Goal: Task Accomplishment & Management: Manage account settings

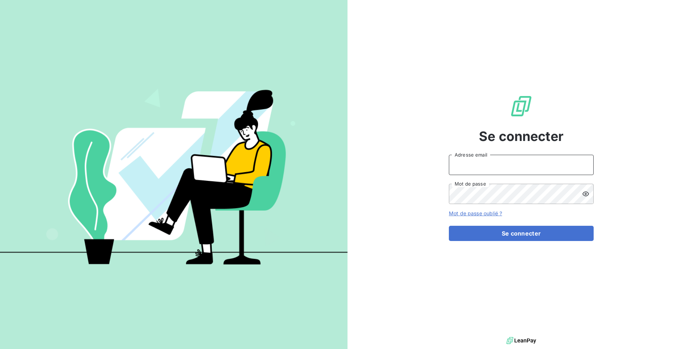
click at [483, 161] on input "Adresse email" at bounding box center [521, 165] width 145 height 20
paste input "clicsystemes"
type input "admin@clicsystemes"
click at [449, 225] on button "Se connecter" at bounding box center [521, 232] width 145 height 15
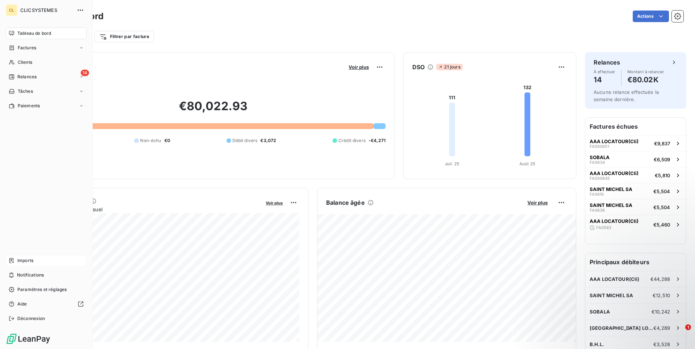
click at [32, 257] on span "Imports" at bounding box center [25, 260] width 16 height 7
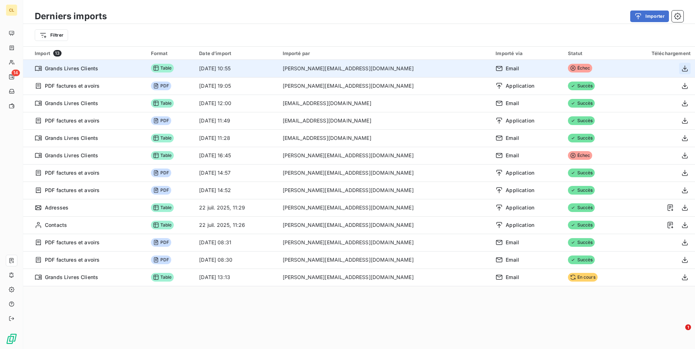
click at [681, 69] on icon "button" at bounding box center [684, 68] width 7 height 7
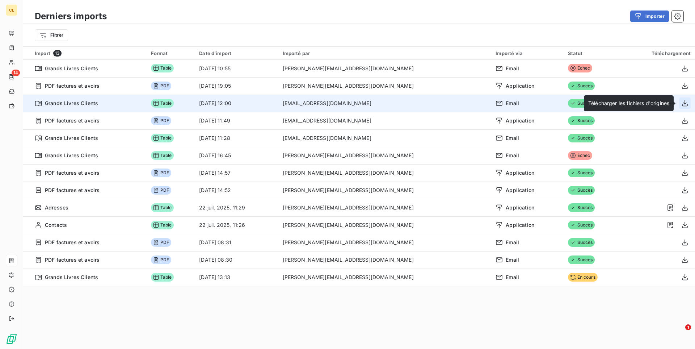
click at [684, 104] on icon "button" at bounding box center [685, 103] width 6 height 6
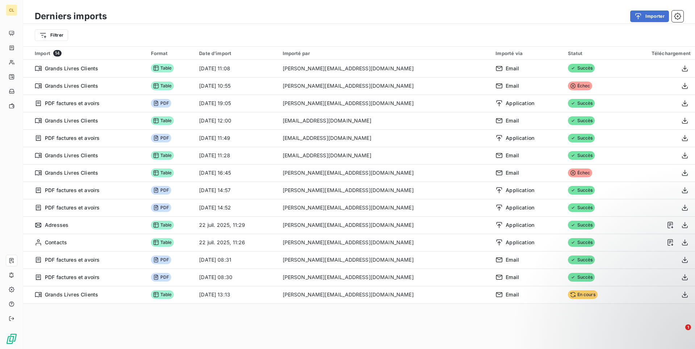
drag, startPoint x: 298, startPoint y: 101, endPoint x: 317, endPoint y: 36, distance: 67.0
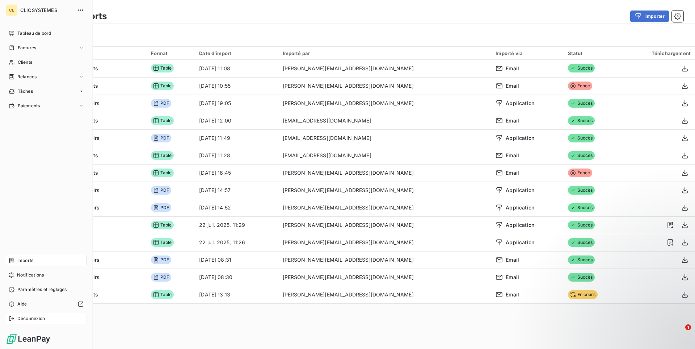
click at [27, 316] on span "Déconnexion" at bounding box center [31, 318] width 28 height 7
